Goal: Task Accomplishment & Management: Complete application form

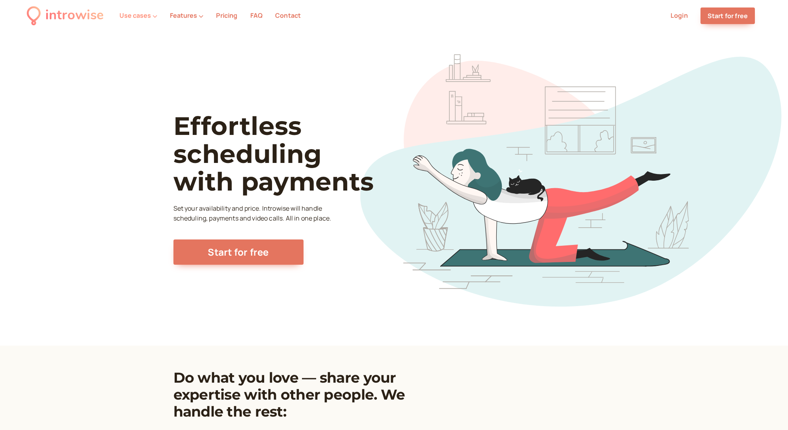
click at [147, 19] on button "Use cases" at bounding box center [138, 15] width 38 height 7
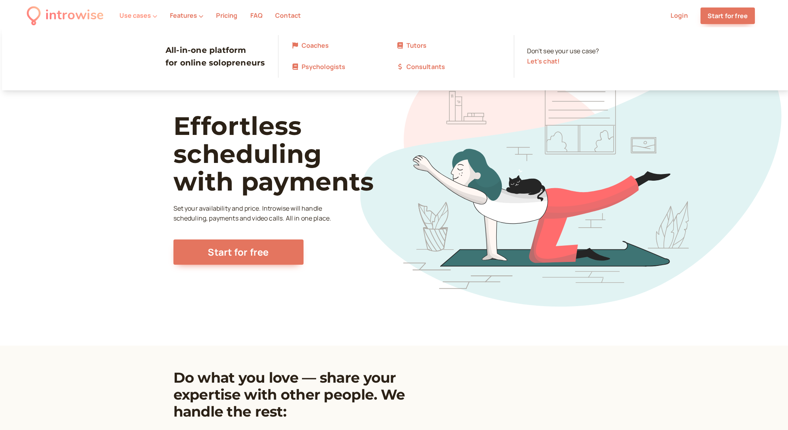
click at [147, 19] on button "Use cases" at bounding box center [138, 15] width 38 height 7
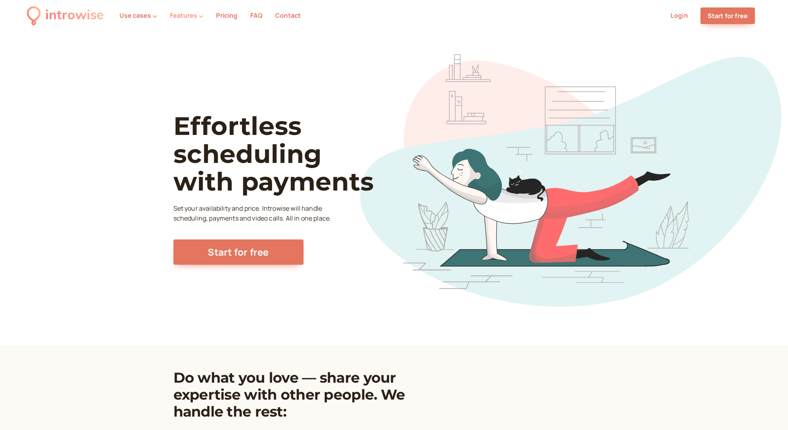
click at [173, 17] on button "Features" at bounding box center [187, 15] width 34 height 7
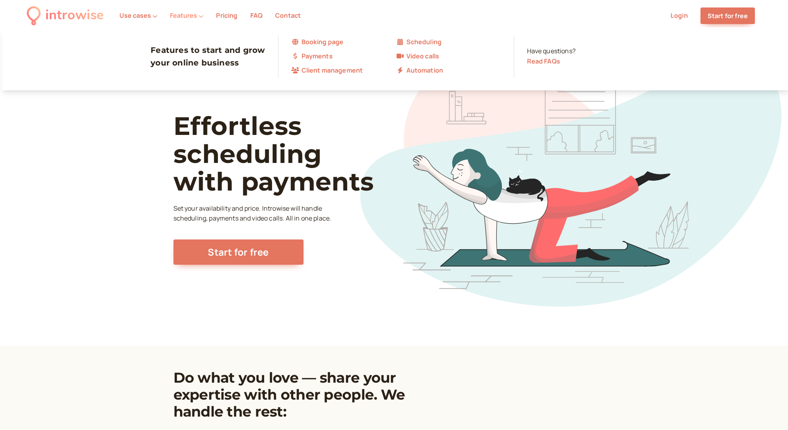
click at [173, 17] on button "Features" at bounding box center [187, 15] width 34 height 7
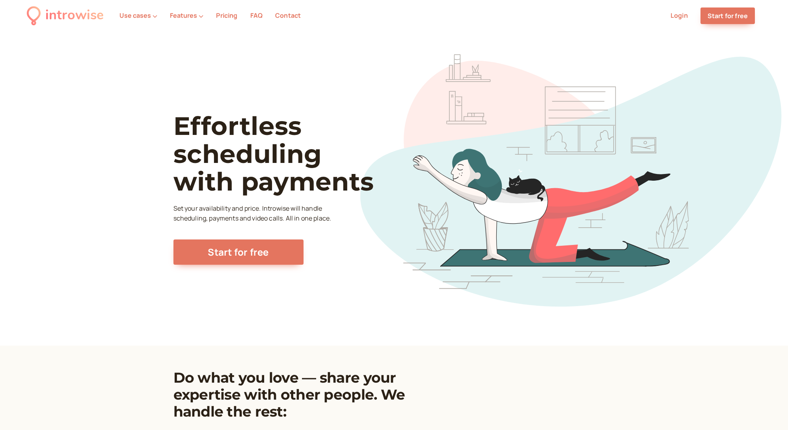
click at [222, 19] on link "Pricing" at bounding box center [226, 15] width 21 height 9
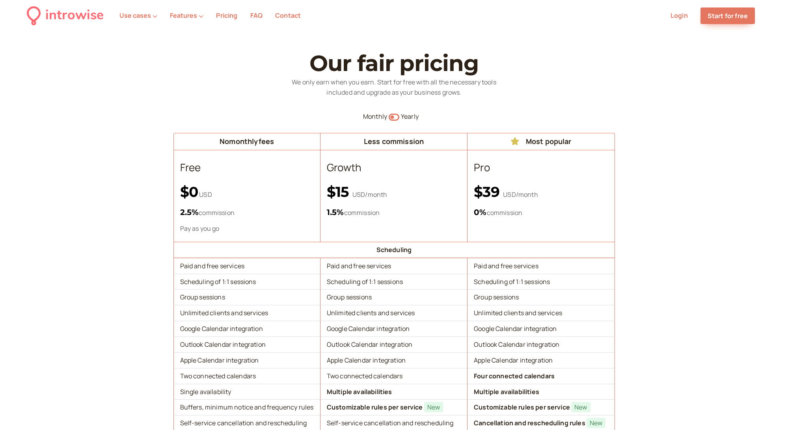
click at [255, 19] on link "FAQ" at bounding box center [256, 15] width 12 height 9
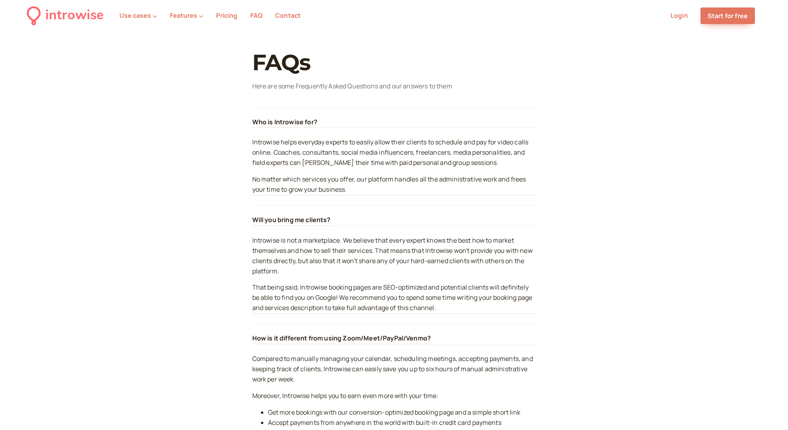
click at [80, 20] on div "introwise" at bounding box center [74, 16] width 58 height 22
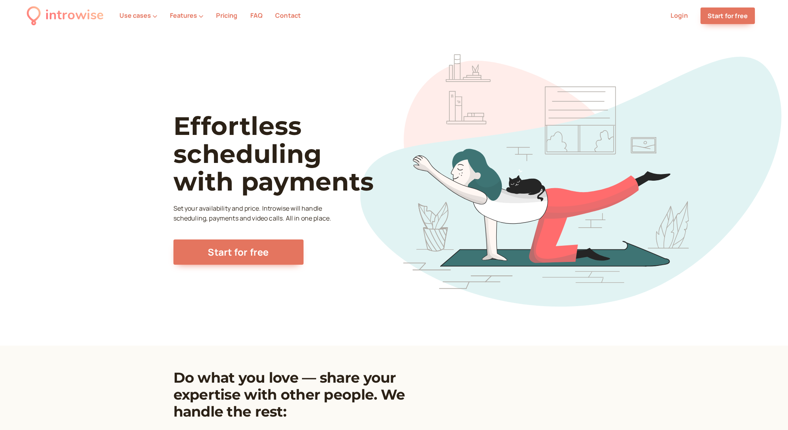
click at [80, 20] on div "introwise" at bounding box center [74, 16] width 58 height 22
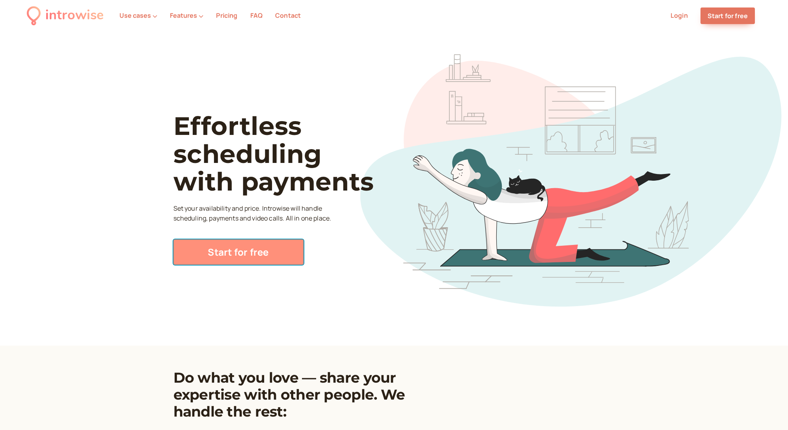
click at [218, 253] on link "Start for free" at bounding box center [238, 251] width 130 height 25
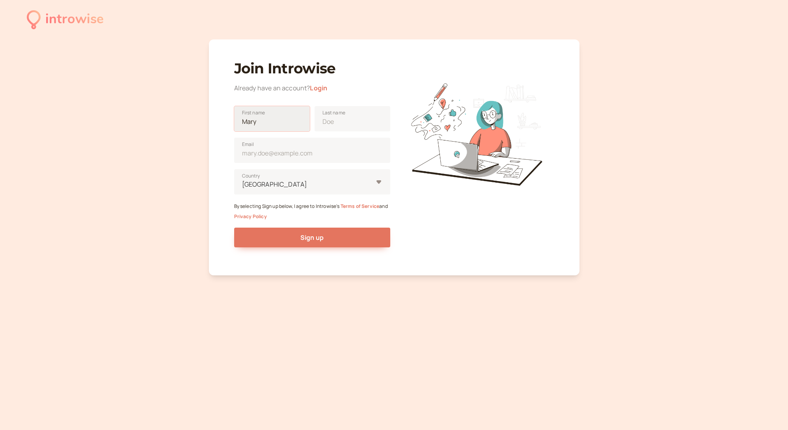
click at [260, 123] on input "First name" at bounding box center [272, 118] width 76 height 25
type input "[PERSON_NAME]"
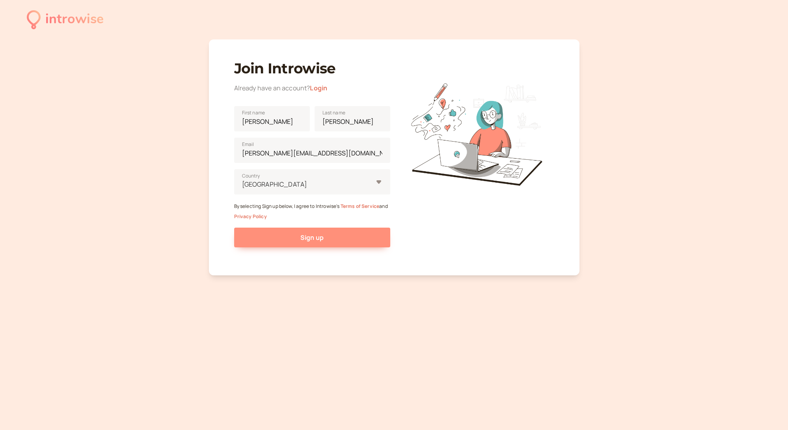
click at [320, 242] on button "Sign up" at bounding box center [312, 237] width 156 height 20
click at [335, 241] on button "Sign up" at bounding box center [312, 237] width 156 height 20
click at [359, 238] on button "Sign up" at bounding box center [312, 237] width 156 height 20
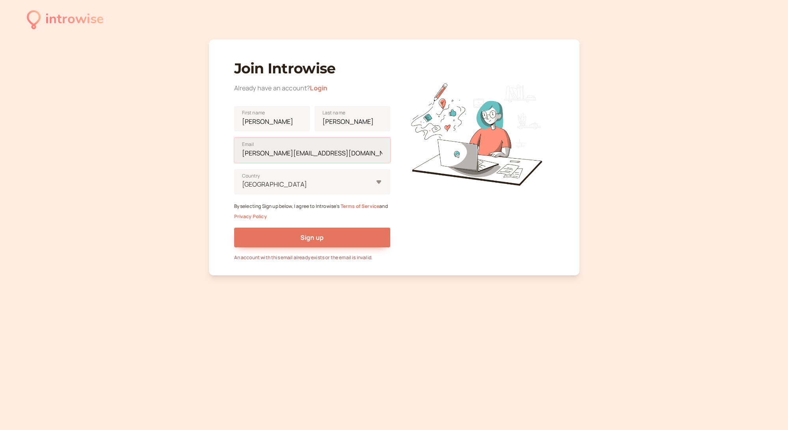
click at [286, 155] on input "[PERSON_NAME][EMAIL_ADDRESS][DOMAIN_NAME]" at bounding box center [312, 150] width 156 height 25
type input "[PERSON_NAME][EMAIL_ADDRESS][PERSON_NAME][DOMAIN_NAME]"
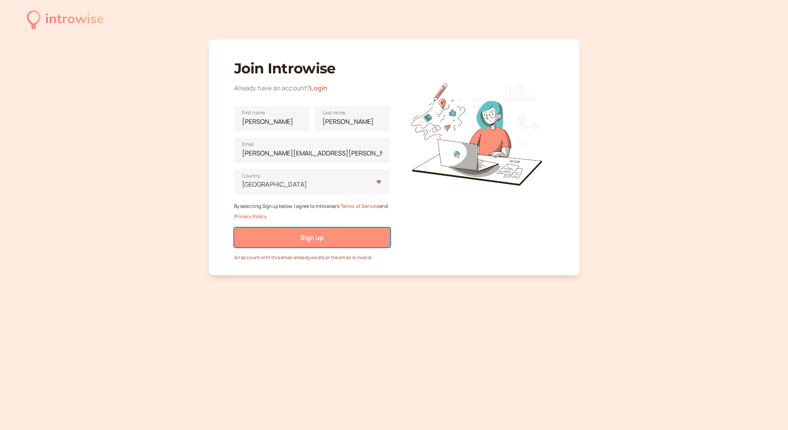
click at [298, 230] on button "Sign up" at bounding box center [312, 237] width 156 height 20
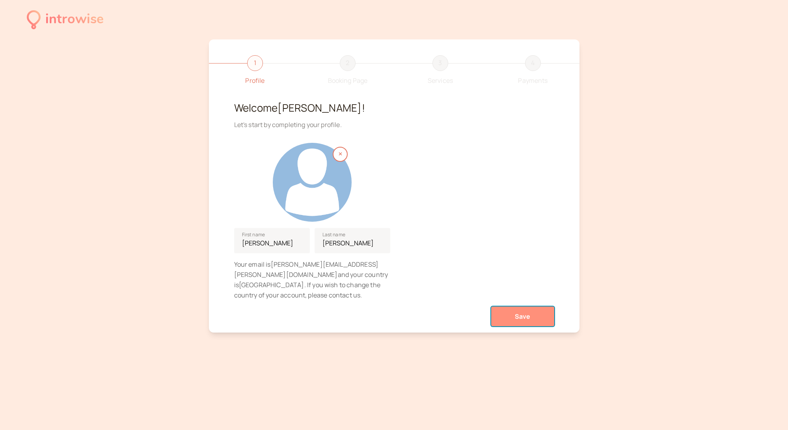
click at [528, 310] on button "Save" at bounding box center [522, 316] width 63 height 20
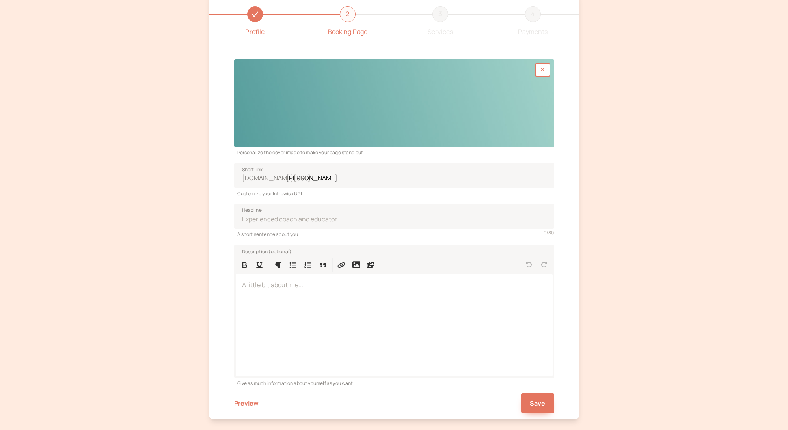
scroll to position [96, 0]
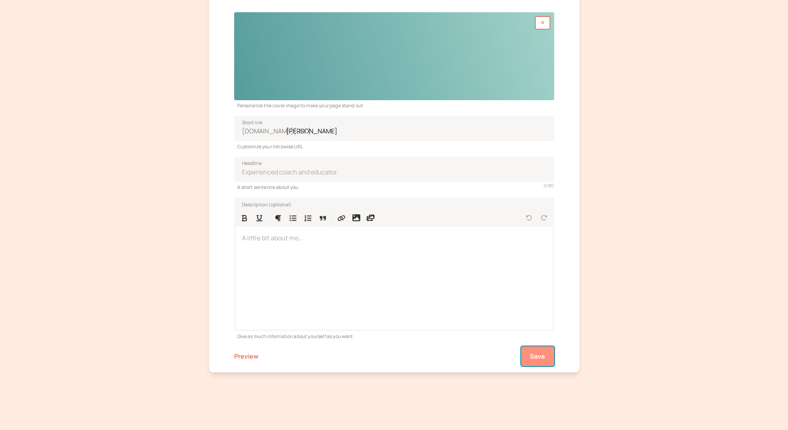
click at [542, 357] on span "Save" at bounding box center [538, 356] width 16 height 9
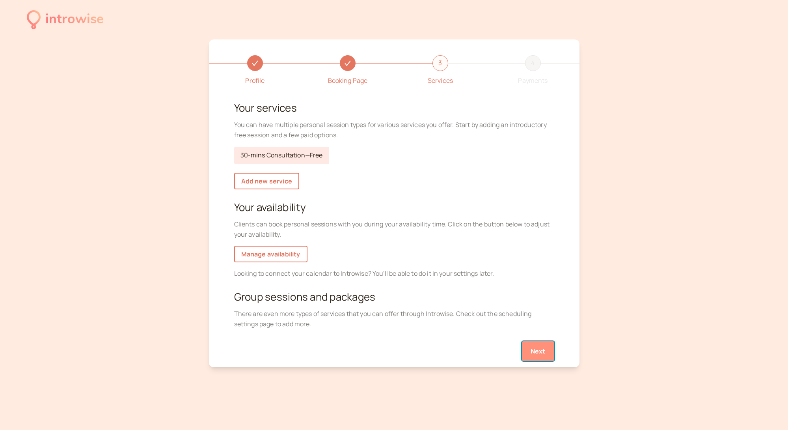
click at [532, 354] on button "Next" at bounding box center [538, 351] width 32 height 20
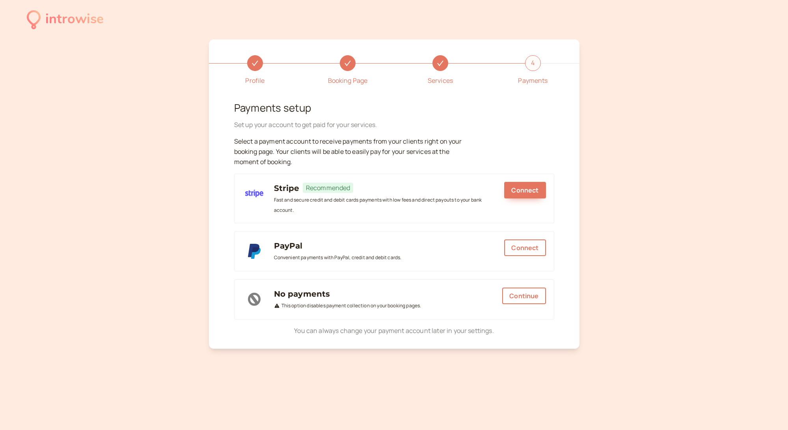
click at [529, 64] on div "4" at bounding box center [533, 63] width 16 height 16
